Goal: Transaction & Acquisition: Register for event/course

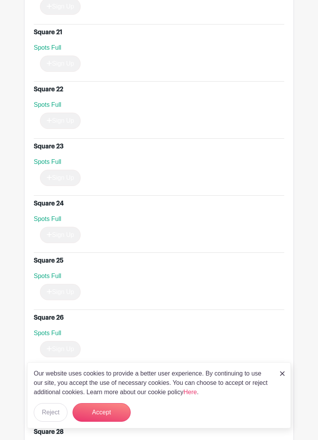
scroll to position [1643, 0]
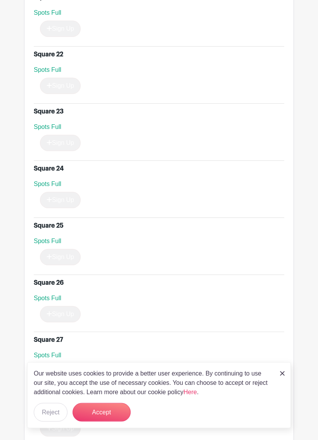
click at [110, 405] on button "Accept" at bounding box center [102, 412] width 58 height 19
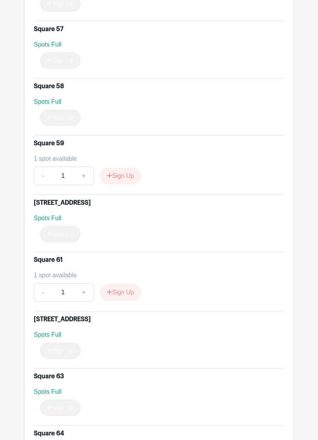
scroll to position [3665, 0]
click at [129, 300] on button "Sign Up" at bounding box center [120, 292] width 41 height 16
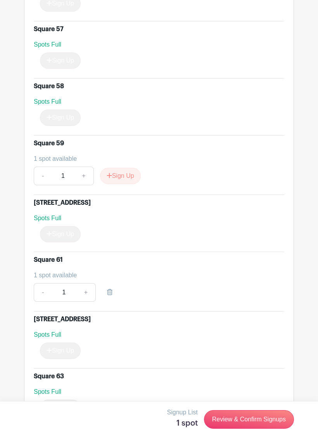
click at [243, 405] on link "Review & Confirm Signups" at bounding box center [249, 419] width 90 height 19
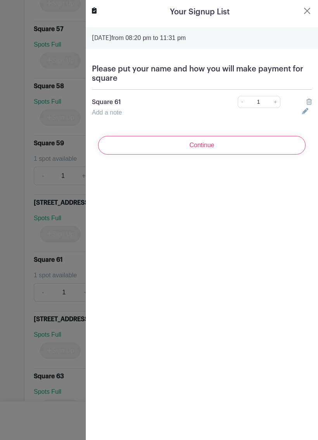
click at [118, 113] on link "Add a note" at bounding box center [107, 112] width 30 height 7
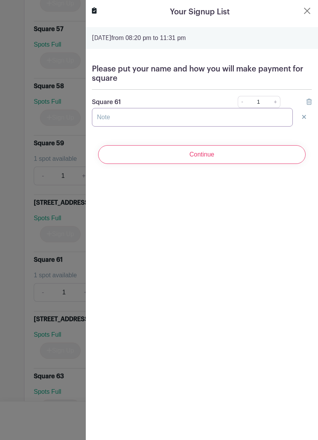
click at [128, 116] on input "text" at bounding box center [192, 117] width 201 height 19
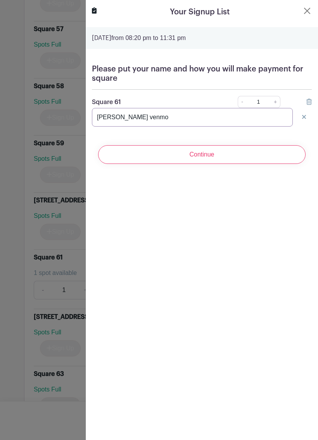
type input "[PERSON_NAME] venmo"
click at [209, 153] on input "Continue" at bounding box center [202, 154] width 208 height 19
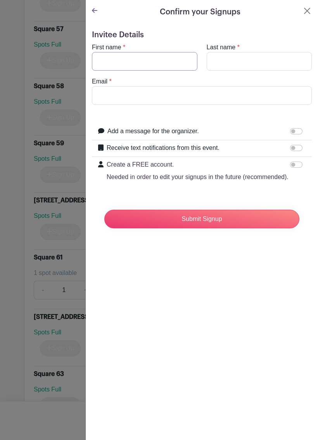
click at [148, 56] on input "First name" at bounding box center [145, 61] width 106 height 19
click at [135, 60] on input "First name" at bounding box center [145, 61] width 106 height 19
type input "[PERSON_NAME]"
click at [232, 63] on input "Last name" at bounding box center [260, 61] width 106 height 19
type input "[PERSON_NAME]"
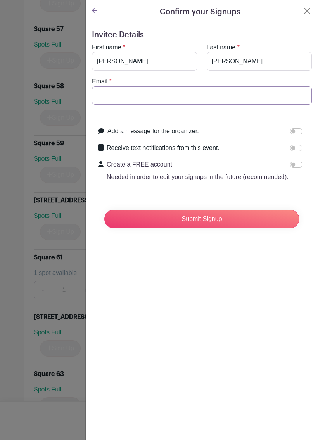
click at [144, 95] on input "Email" at bounding box center [202, 95] width 220 height 19
type input "[EMAIL_ADDRESS][DOMAIN_NAME]"
click at [206, 216] on input "Submit Signup" at bounding box center [201, 218] width 195 height 19
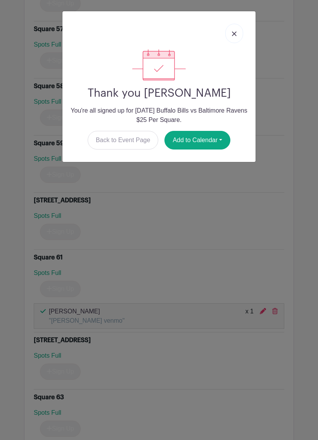
click at [237, 32] on link at bounding box center [234, 33] width 18 height 19
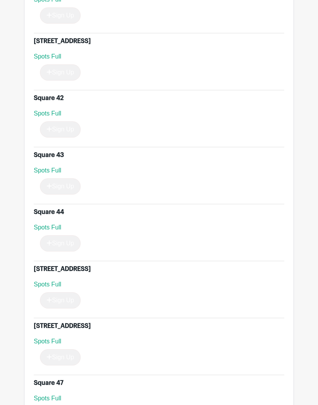
scroll to position [2737, 0]
